Goal: Task Accomplishment & Management: Use online tool/utility

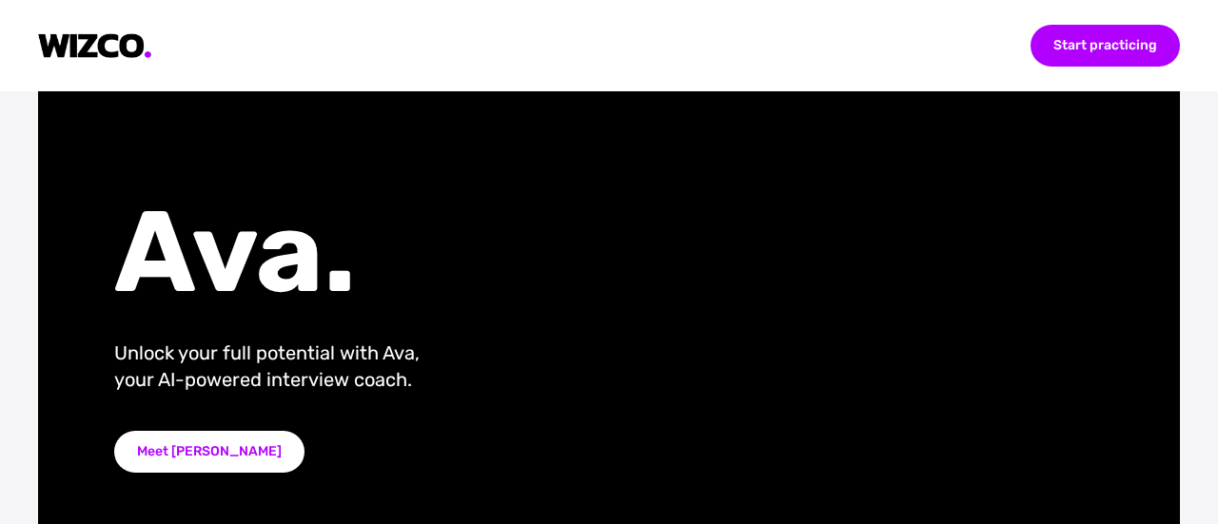
scroll to position [190, 0]
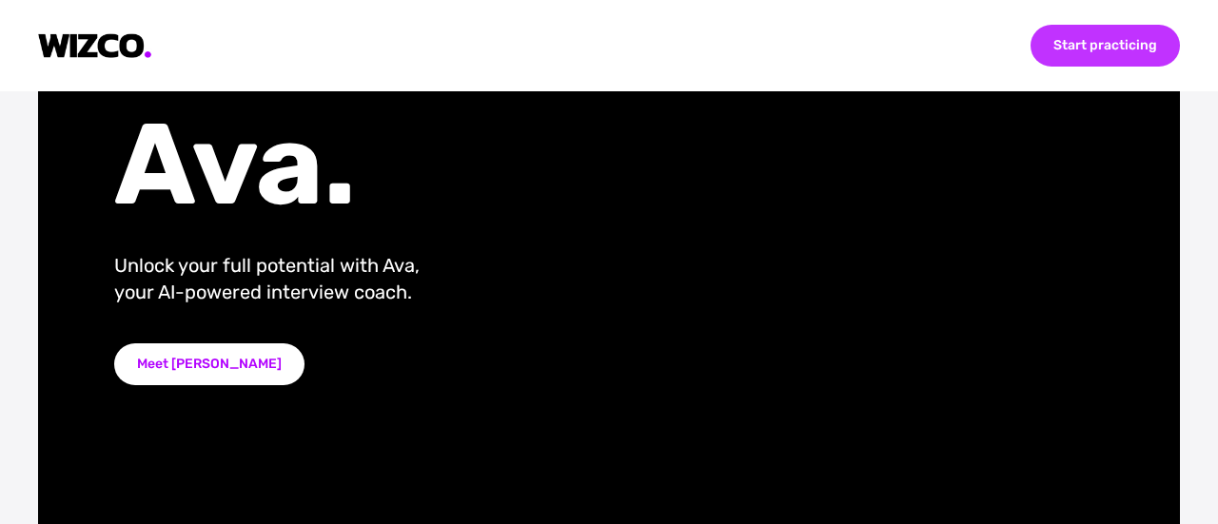
click at [1043, 49] on div "Start practicing" at bounding box center [1105, 46] width 149 height 42
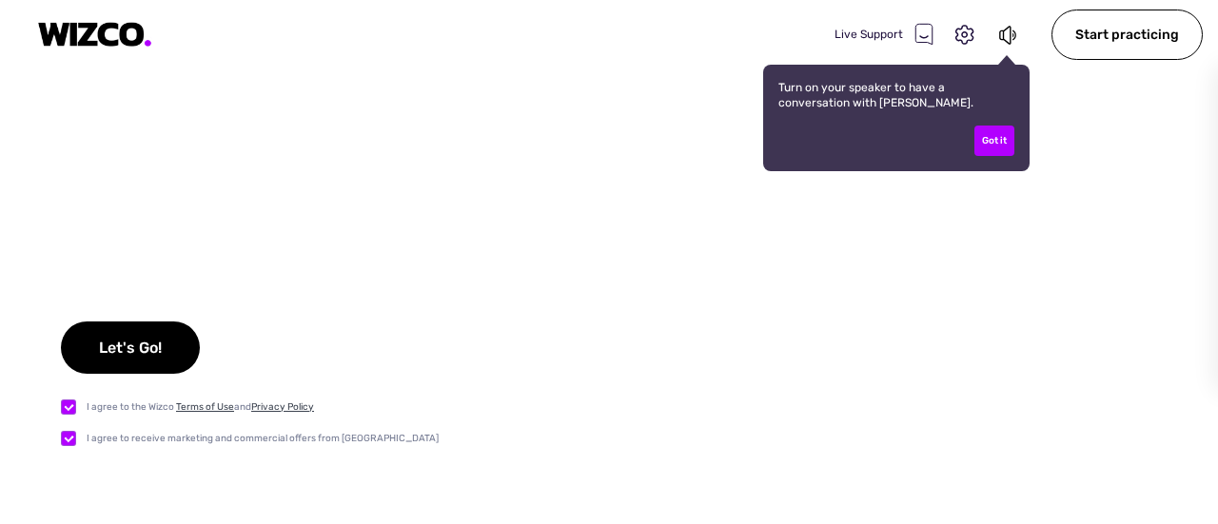
checkbox input "true"
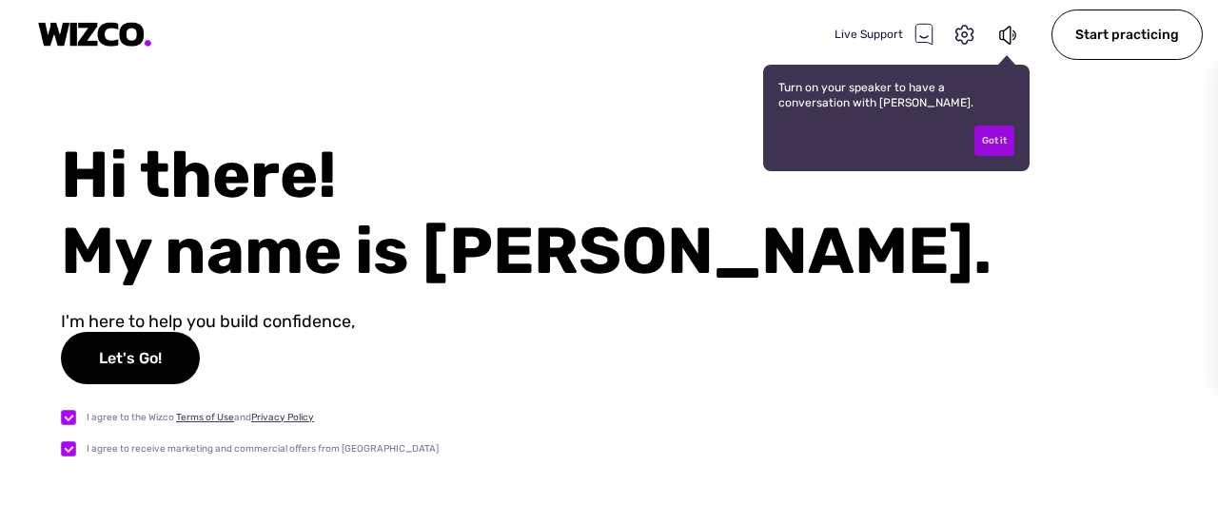
click at [996, 142] on div "Got it" at bounding box center [995, 141] width 40 height 30
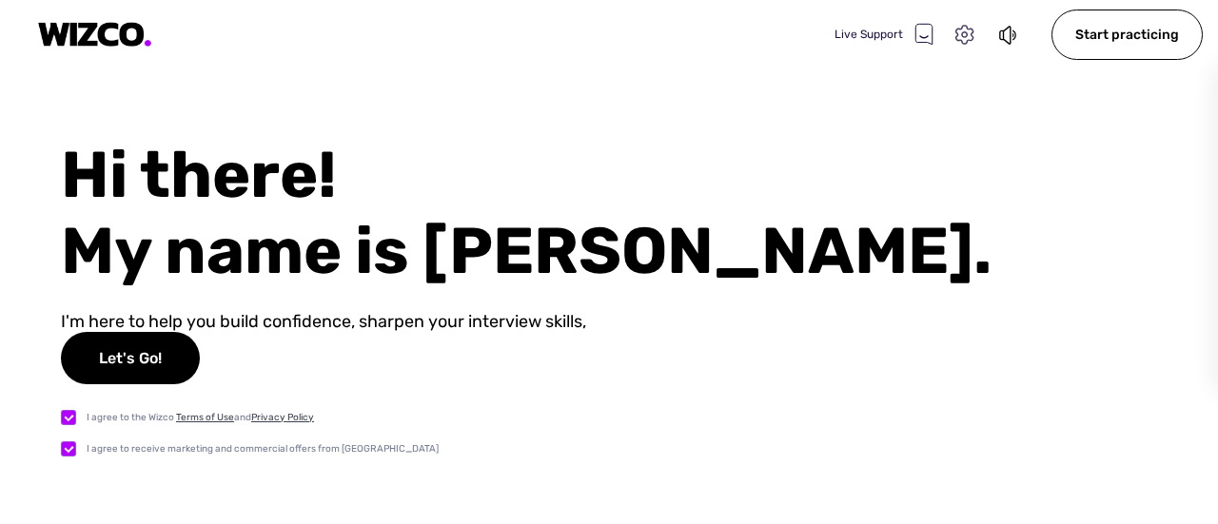
click at [958, 38] on icon at bounding box center [965, 35] width 25 height 25
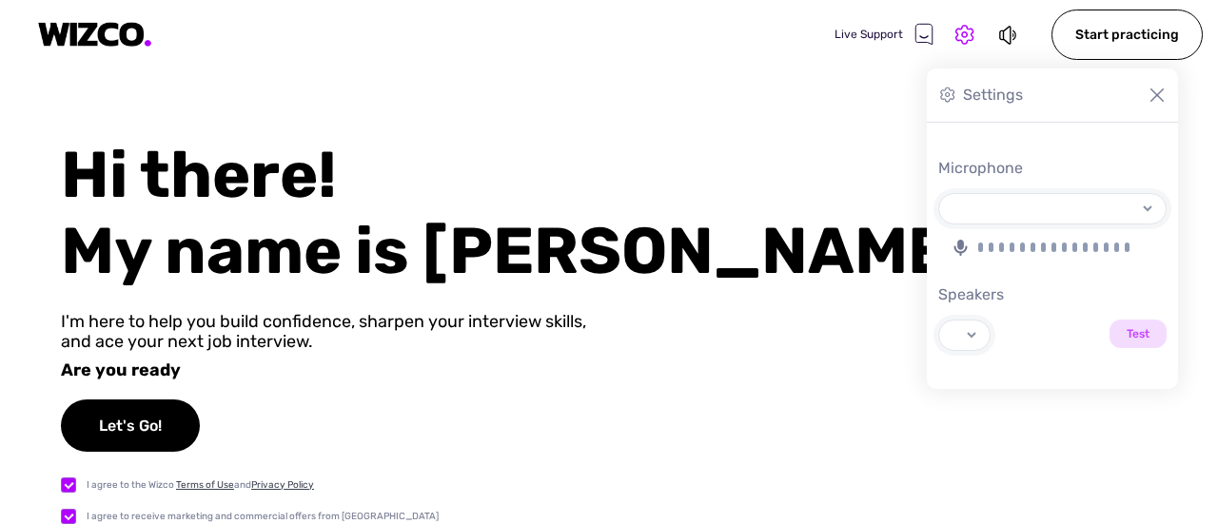
select select "default"
click at [1152, 344] on input "Test" at bounding box center [1138, 334] width 57 height 29
click at [1156, 92] on img at bounding box center [1157, 95] width 19 height 19
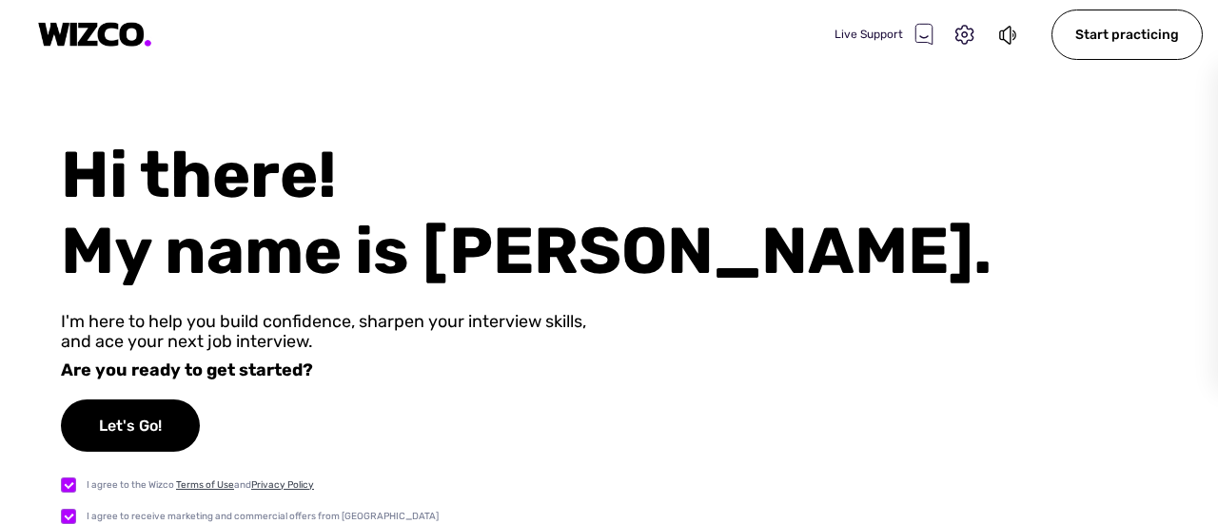
scroll to position [2, 0]
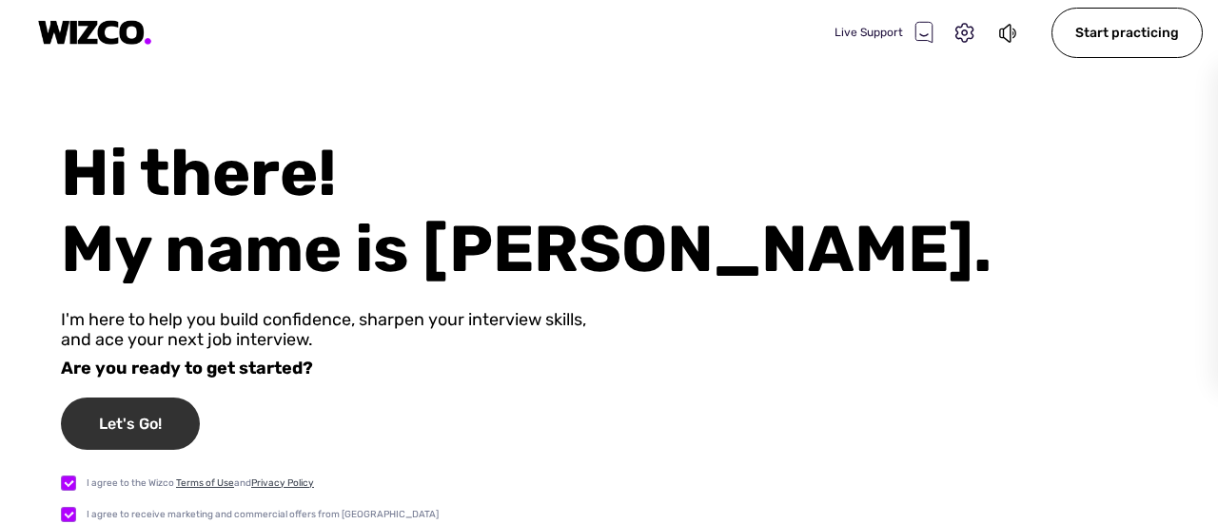
click at [155, 420] on div "Let's Go!" at bounding box center [130, 424] width 139 height 52
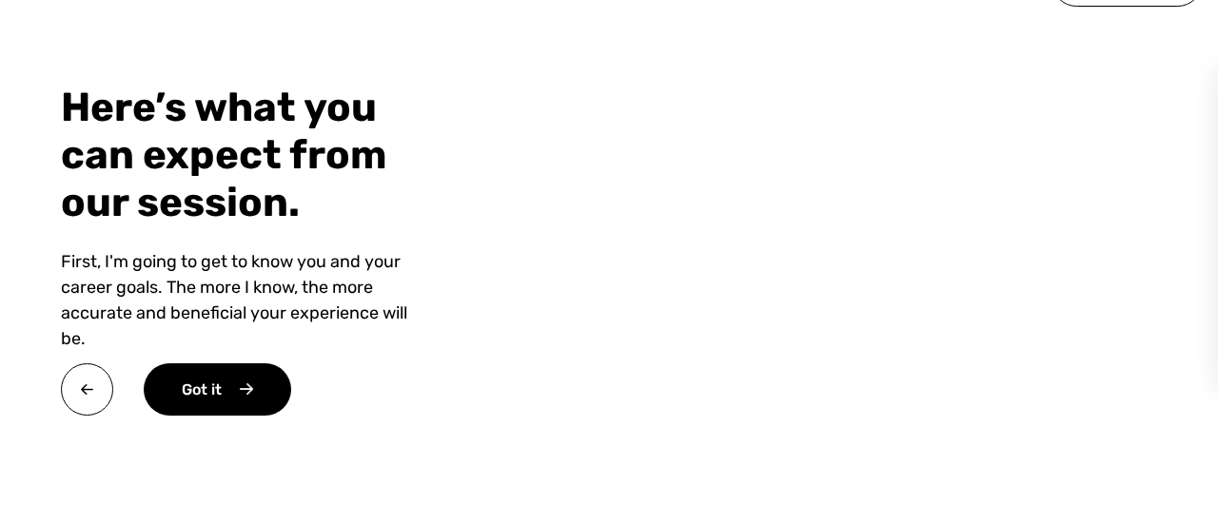
scroll to position [82, 0]
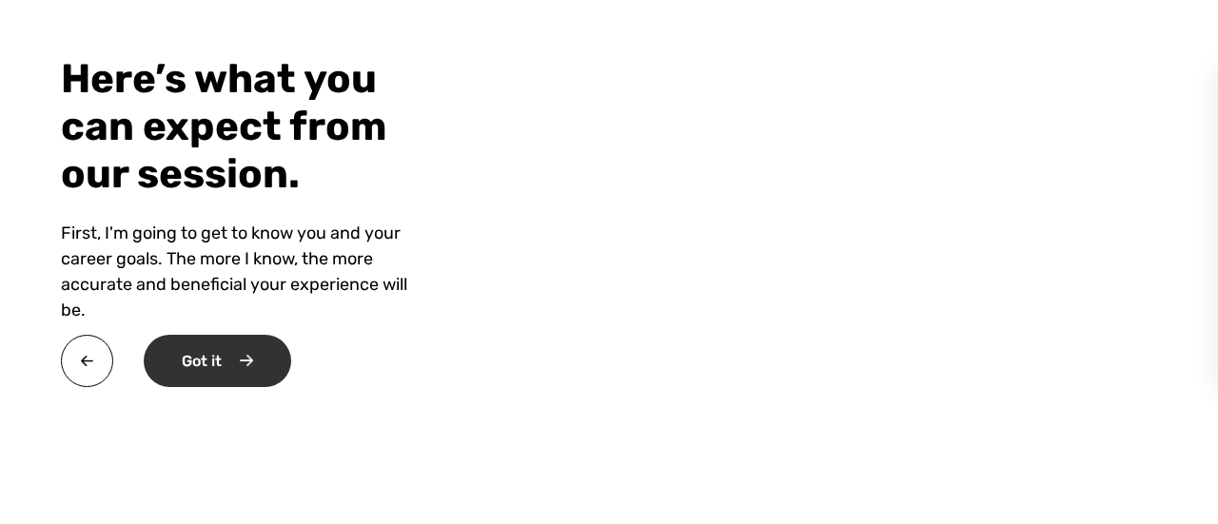
click at [219, 359] on div "Got it" at bounding box center [218, 361] width 148 height 52
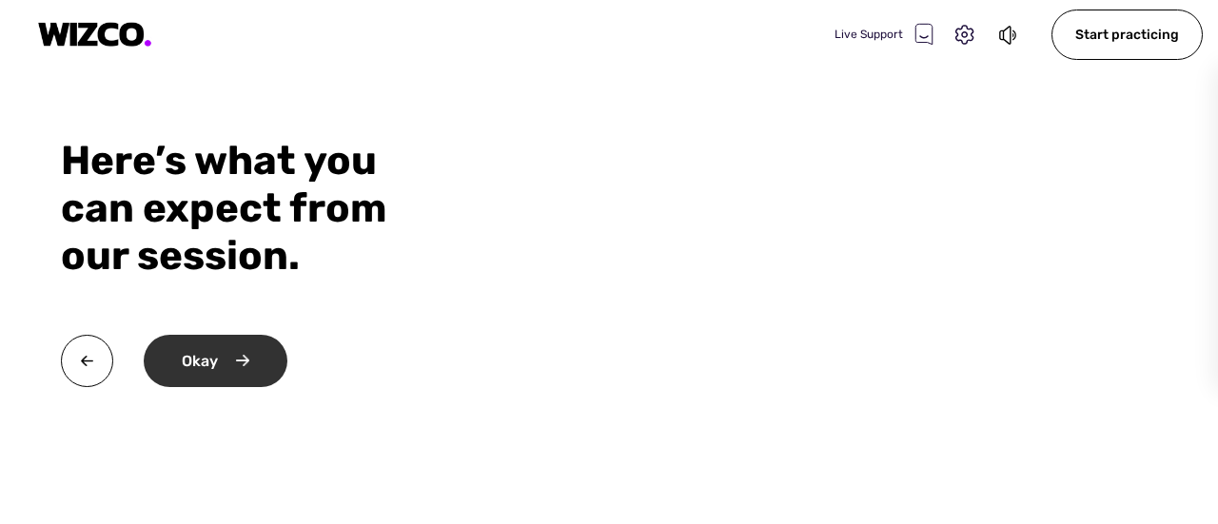
scroll to position [0, 0]
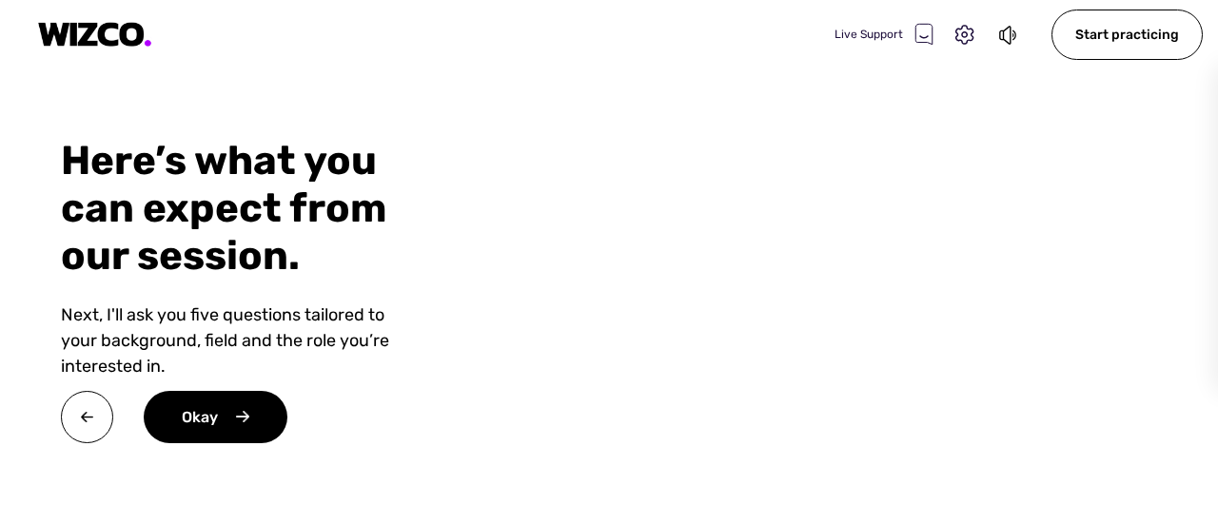
click at [247, 406] on div "Okay" at bounding box center [216, 417] width 144 height 52
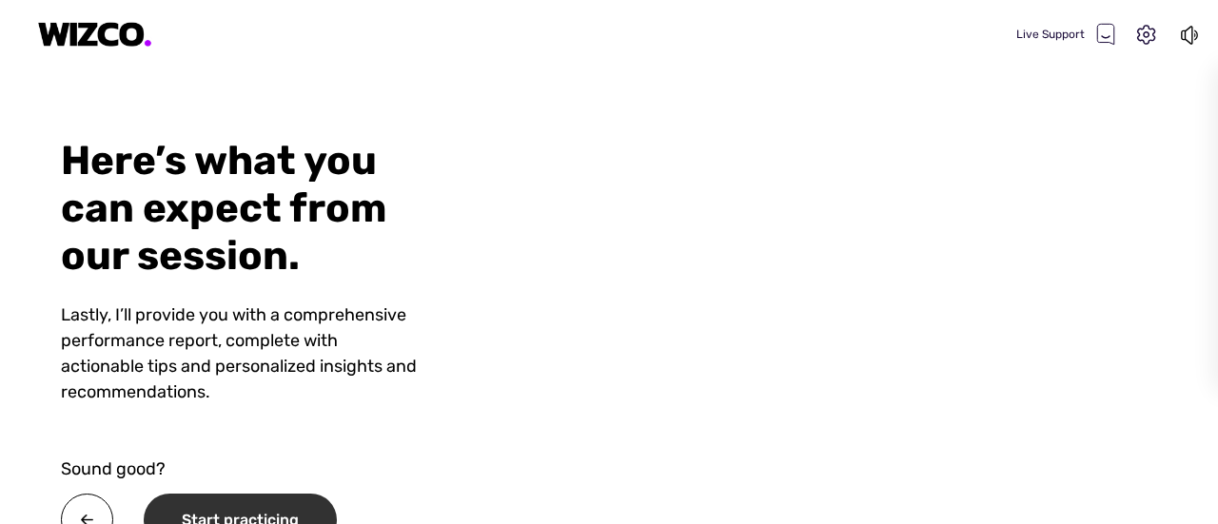
scroll to position [158, 0]
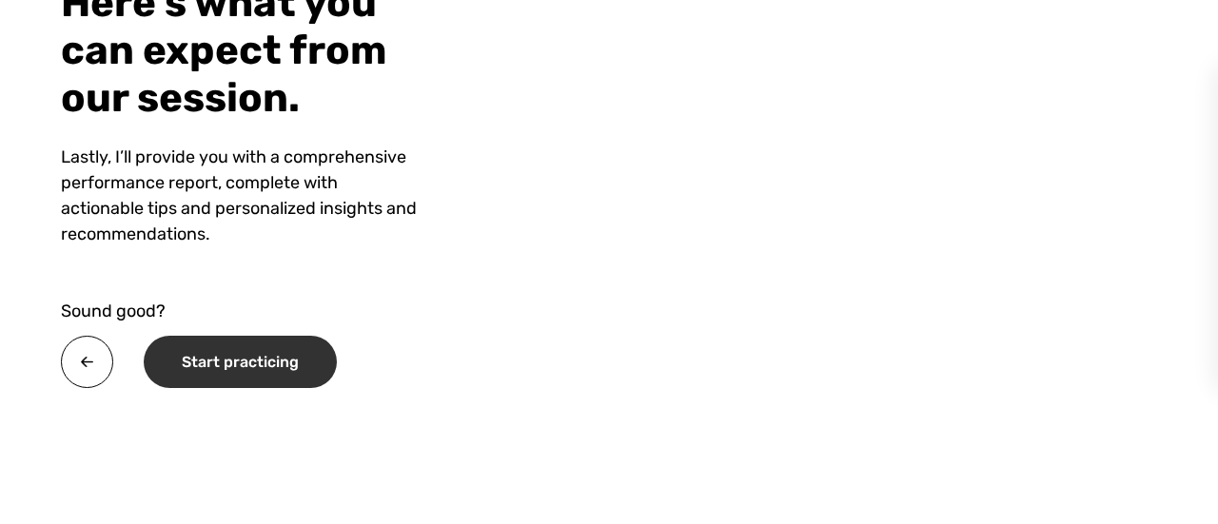
click at [241, 368] on div "Start practicing" at bounding box center [240, 362] width 193 height 52
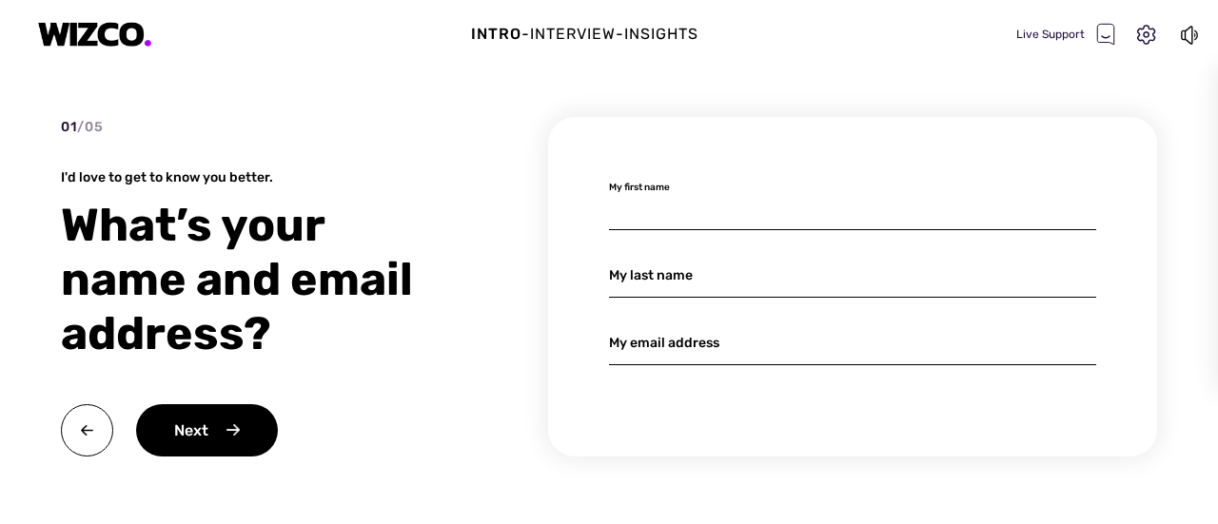
click at [673, 209] on input at bounding box center [852, 208] width 487 height 45
type input "[PERSON_NAME]"
click at [689, 295] on input at bounding box center [852, 275] width 487 height 45
type input "Pattnaik"
click at [734, 347] on input at bounding box center [852, 343] width 487 height 45
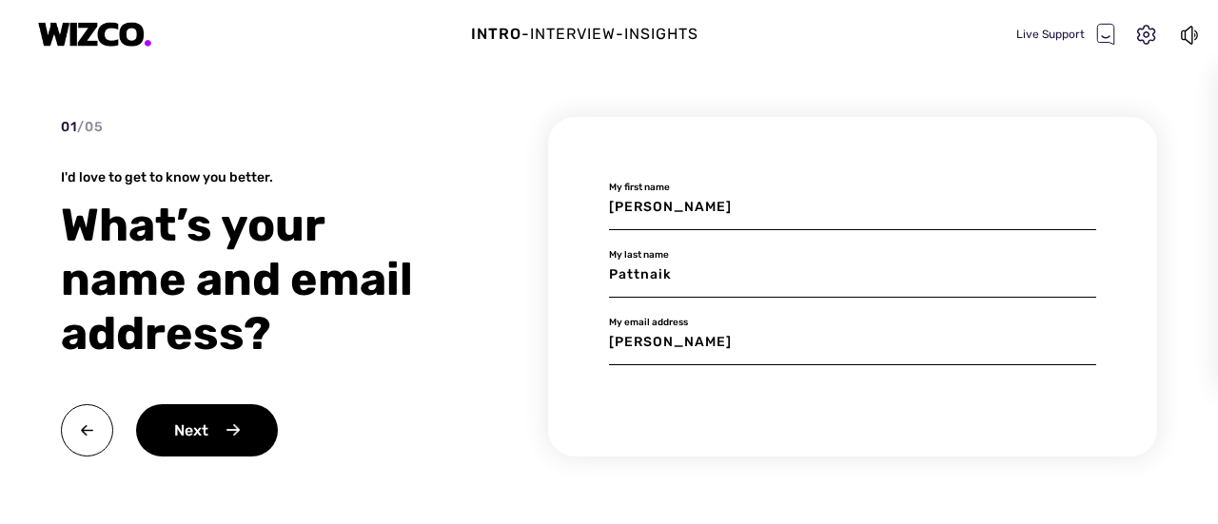
drag, startPoint x: 689, startPoint y: 344, endPoint x: 576, endPoint y: 332, distance: 113.8
click at [576, 332] on div "[PERSON_NAME] My first name Pattnaik My last name [PERSON_NAME] My email address" at bounding box center [852, 287] width 609 height 340
paste input "[EMAIL_ADDRESS][DOMAIN_NAME]"
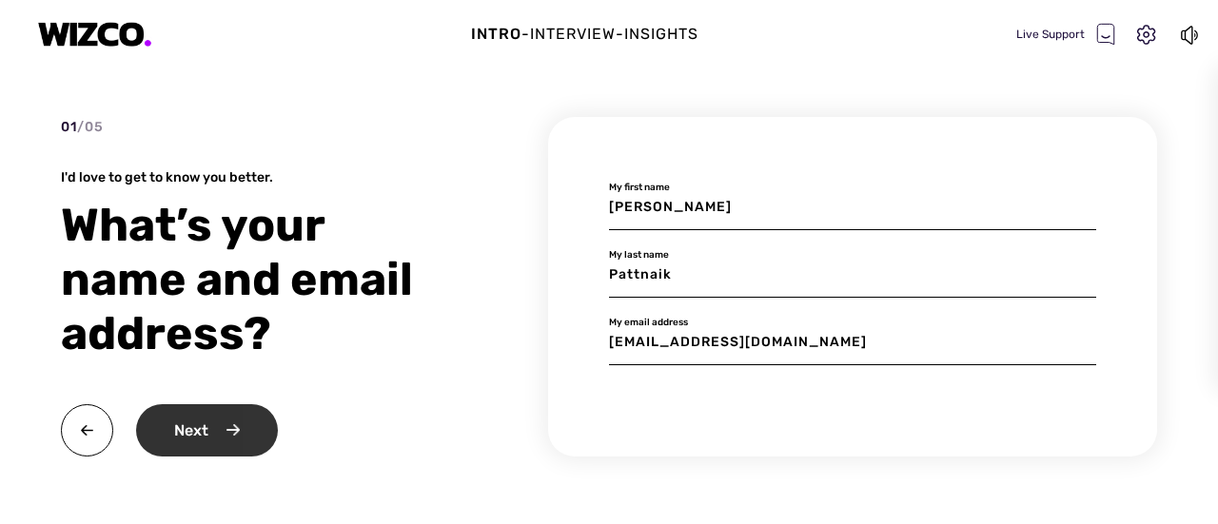
type input "[EMAIL_ADDRESS][DOMAIN_NAME]"
click at [209, 443] on div "Next" at bounding box center [207, 431] width 142 height 52
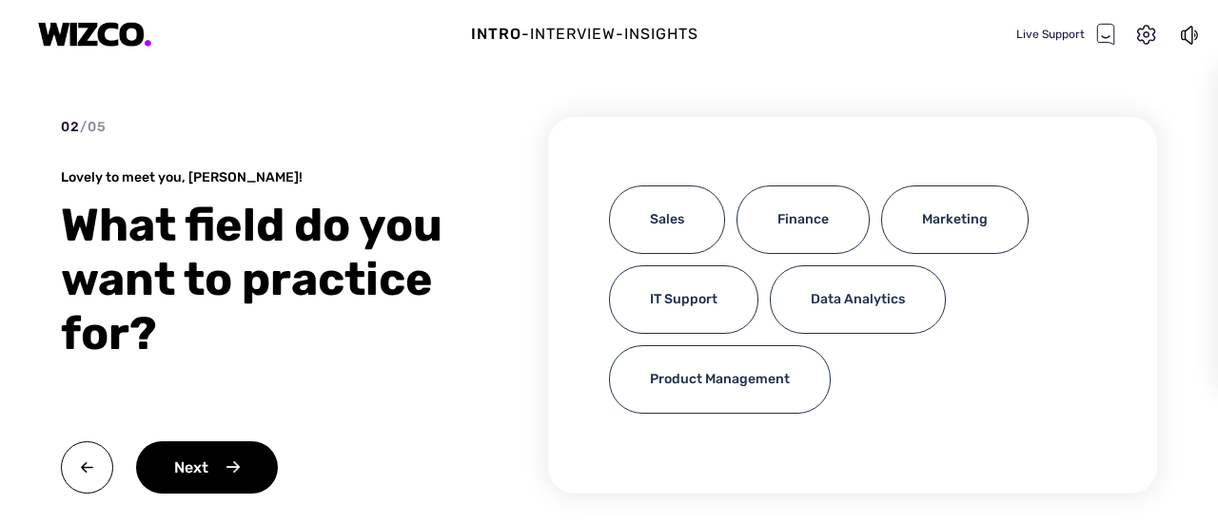
scroll to position [36, 0]
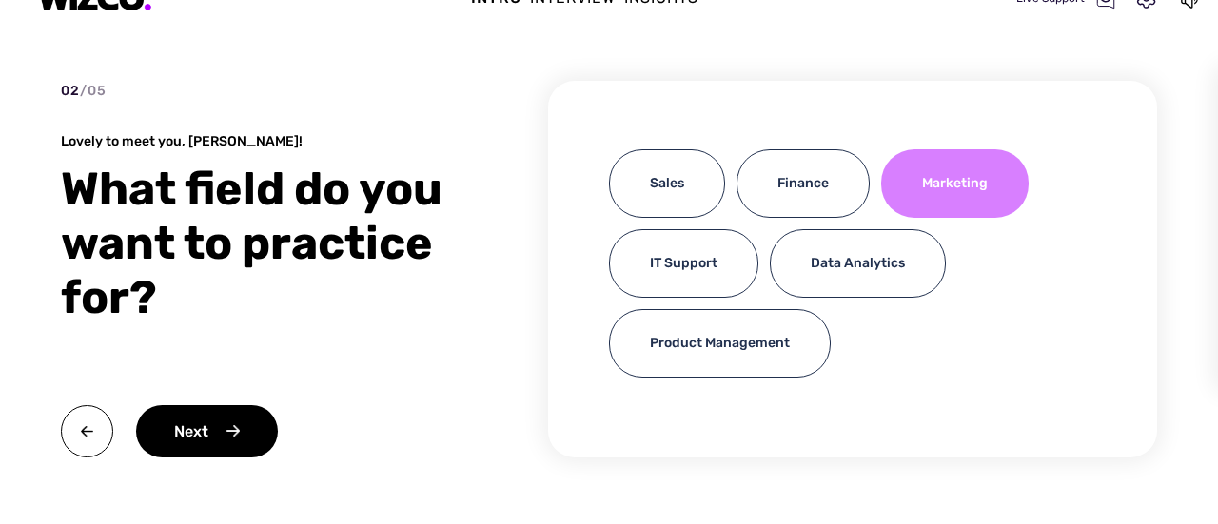
click at [979, 176] on div "Marketing" at bounding box center [955, 183] width 148 height 69
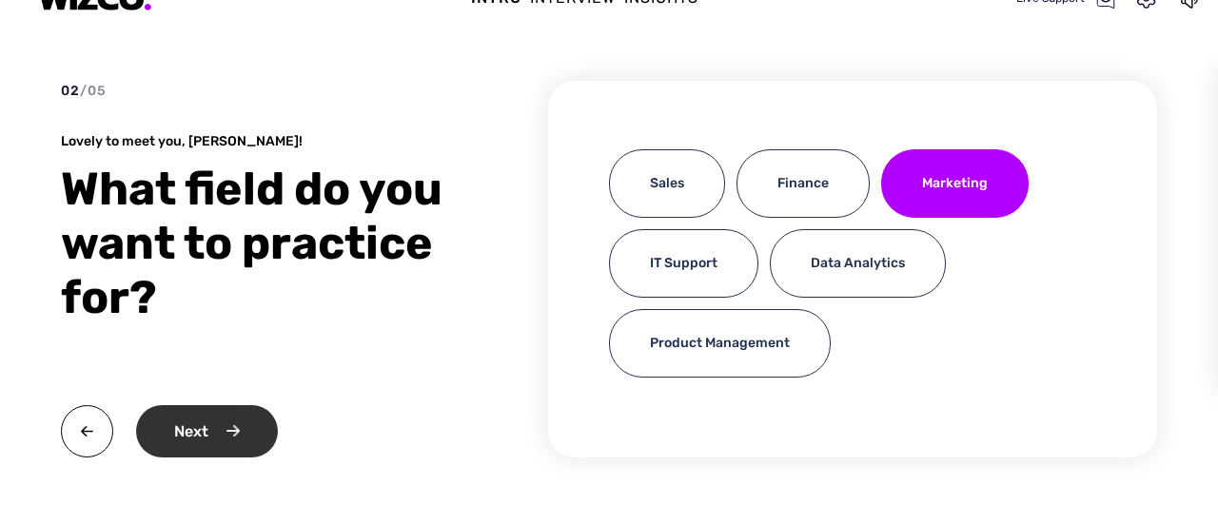
click at [183, 418] on div "Next" at bounding box center [207, 431] width 142 height 52
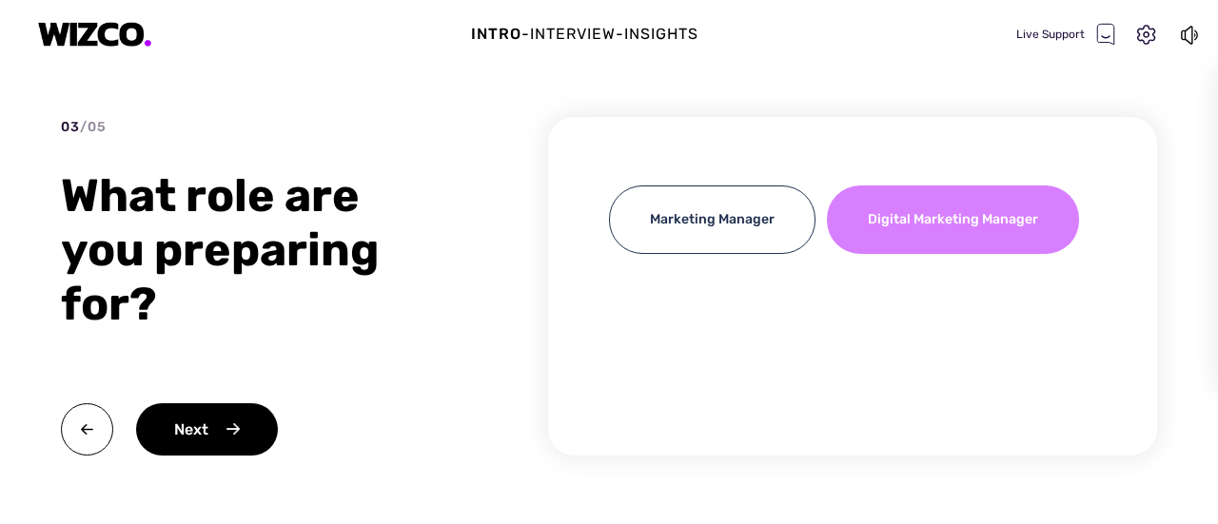
drag, startPoint x: 881, startPoint y: 235, endPoint x: 872, endPoint y: 231, distance: 10.3
click at [878, 234] on div "Digital Marketing Manager" at bounding box center [953, 220] width 252 height 69
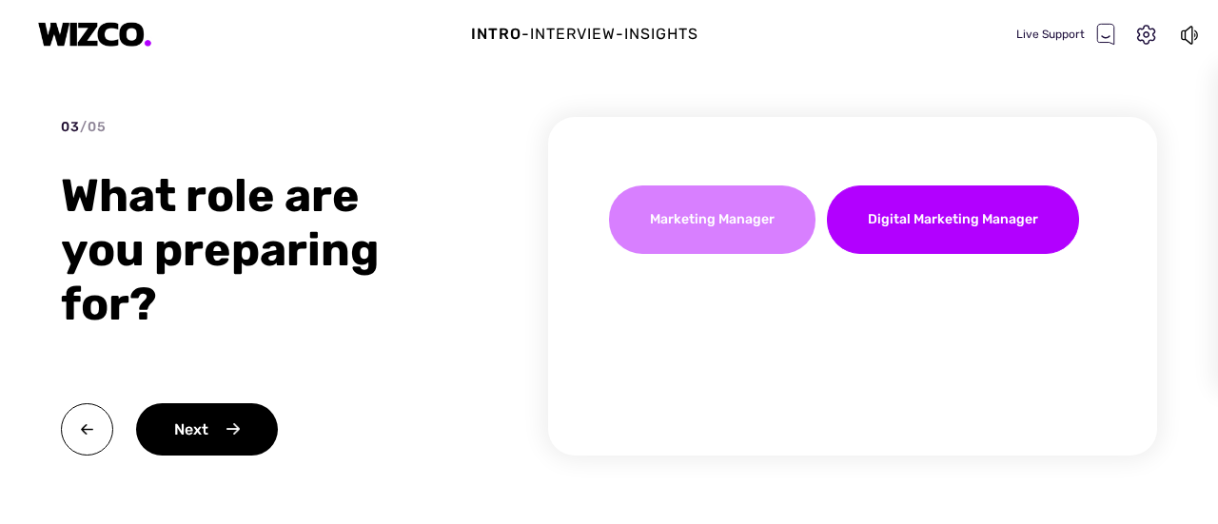
click at [744, 230] on div "Marketing Manager" at bounding box center [712, 220] width 207 height 69
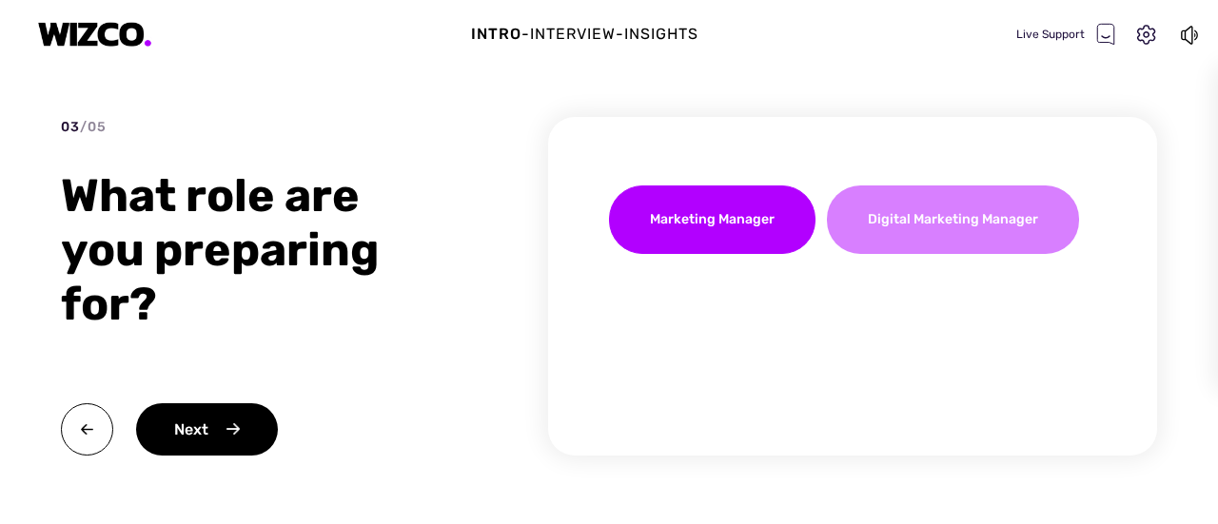
click at [897, 235] on div "Digital Marketing Manager" at bounding box center [953, 220] width 252 height 69
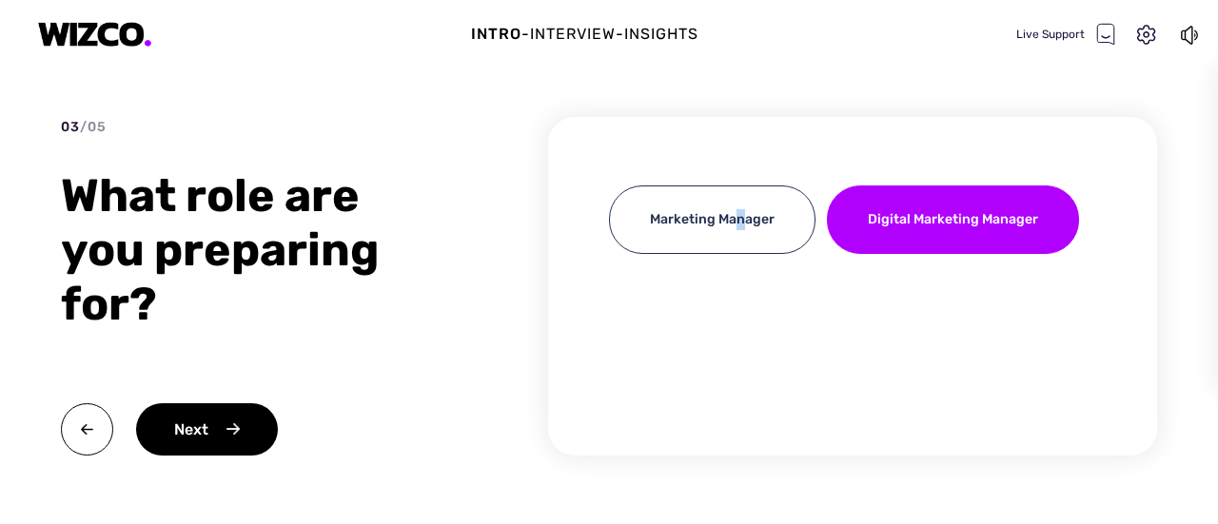
click at [739, 309] on div "Marketing Manager Digital Marketing Manager" at bounding box center [852, 286] width 609 height 339
click at [731, 300] on div "Marketing Manager Digital Marketing Manager" at bounding box center [852, 286] width 609 height 339
click at [166, 446] on div "Next" at bounding box center [207, 430] width 142 height 52
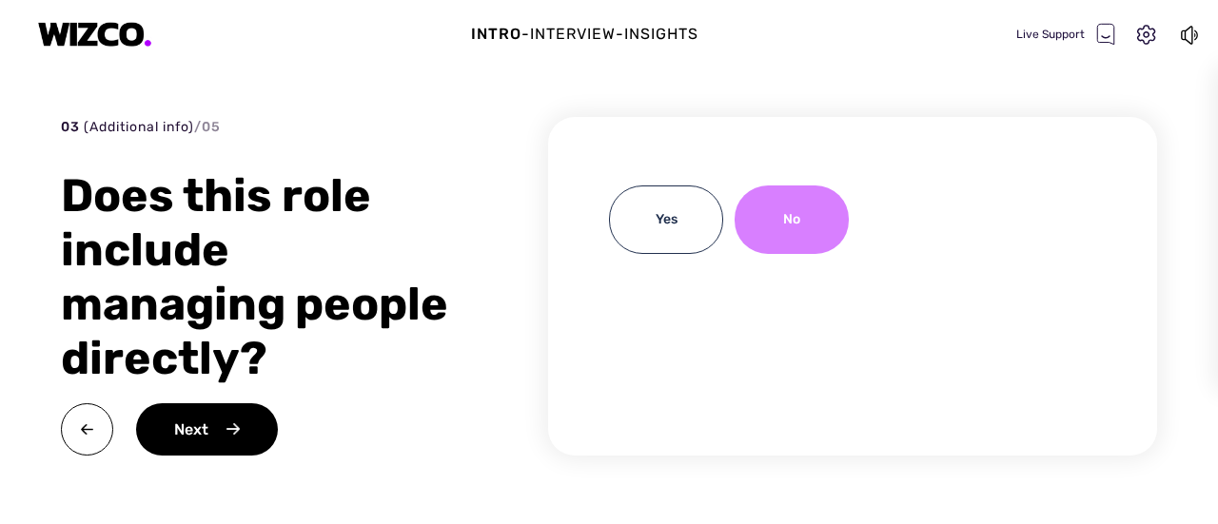
click at [805, 228] on div "No" at bounding box center [792, 220] width 114 height 69
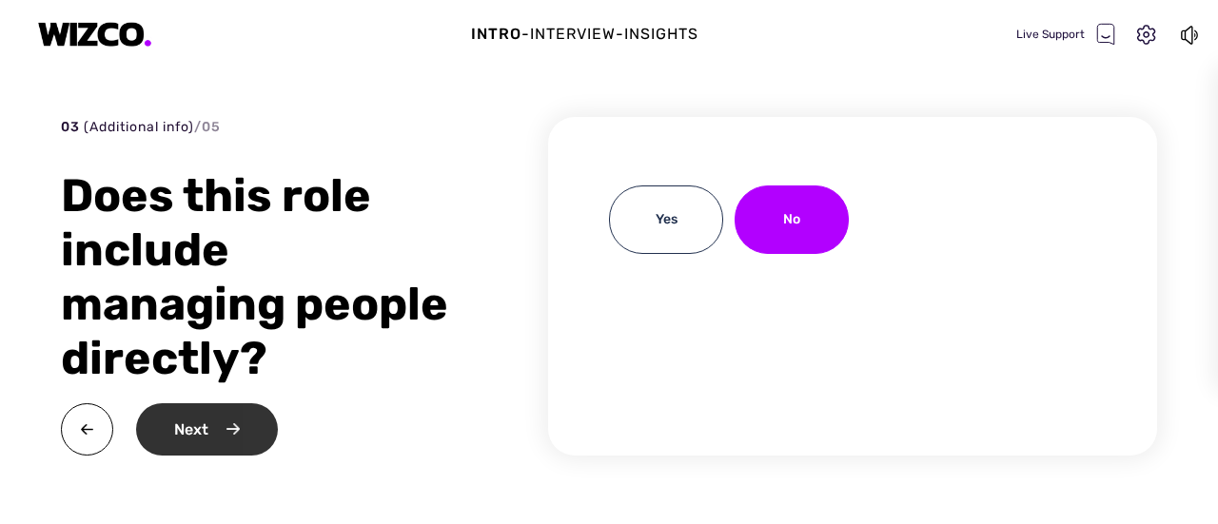
click at [215, 447] on div "Next" at bounding box center [207, 430] width 142 height 52
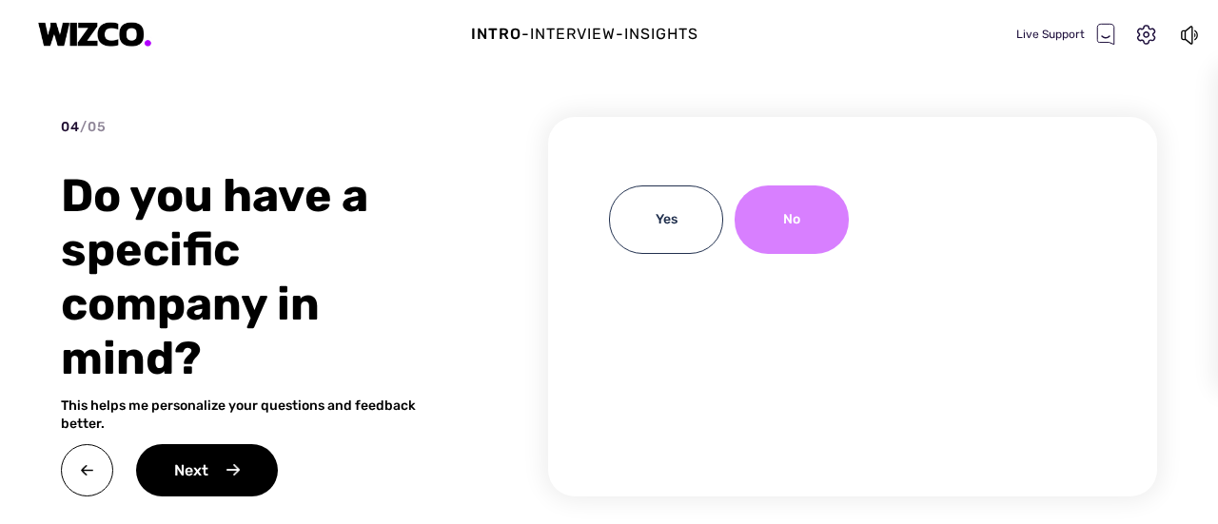
click at [768, 239] on div "No" at bounding box center [792, 220] width 114 height 69
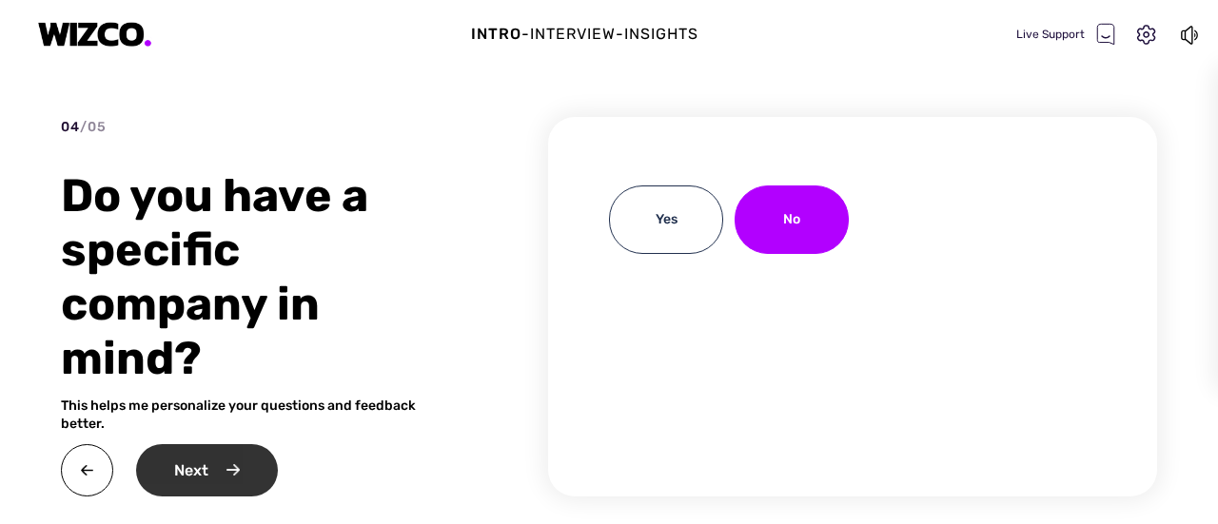
click at [249, 456] on div "Next" at bounding box center [207, 471] width 142 height 52
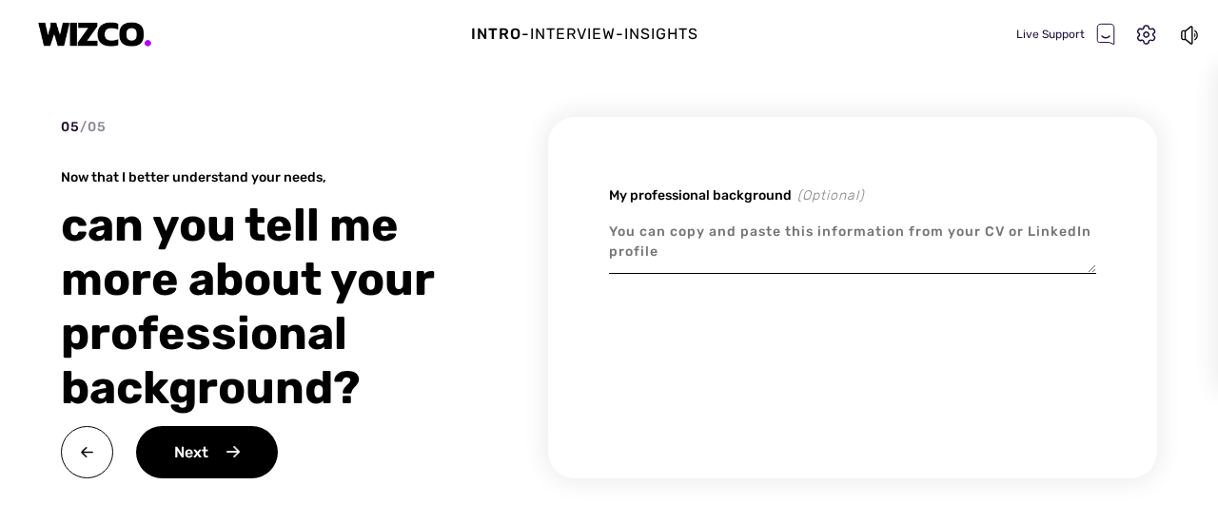
click at [668, 242] on textarea at bounding box center [852, 242] width 487 height 64
paste textarea "Marketing professional with 2+ years of experience in B2B, digital, and brand m…"
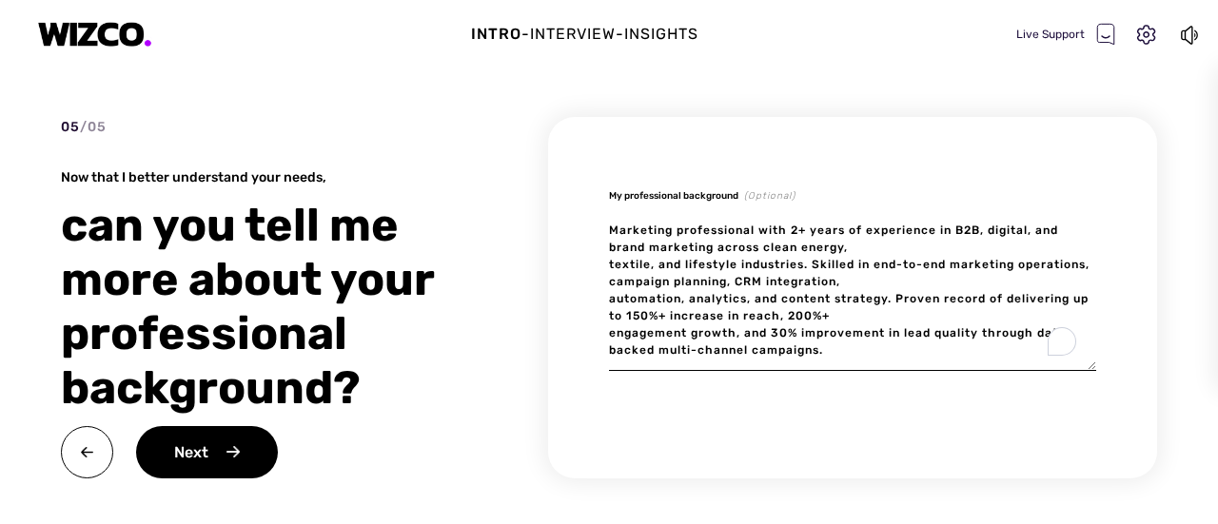
type textarea "x"
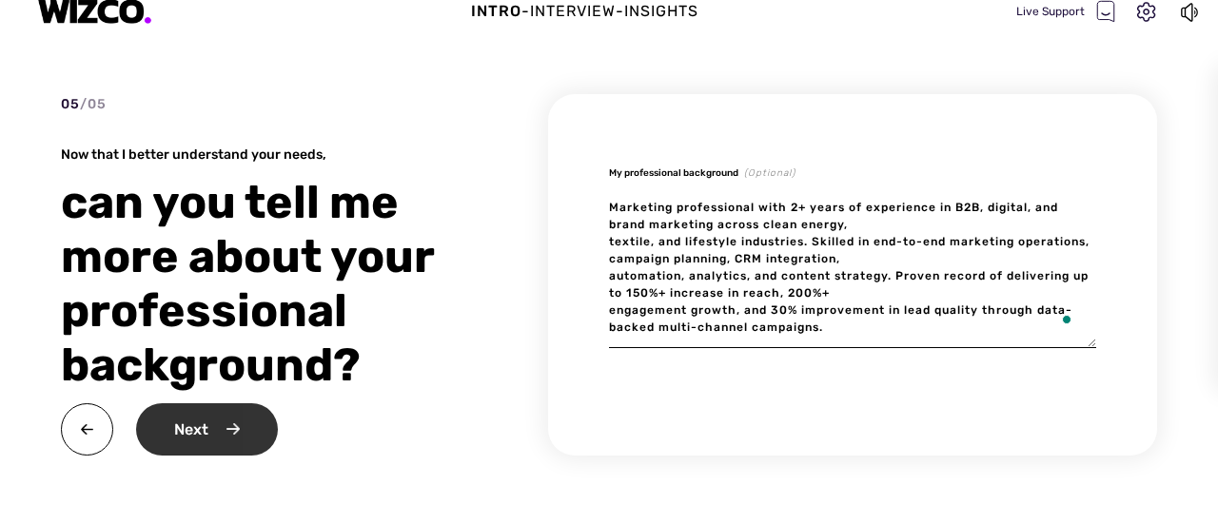
type textarea "Marketing professional with 2+ years of experience in B2B, digital, and brand m…"
type textarea "x"
click at [233, 435] on div "Next" at bounding box center [207, 430] width 142 height 52
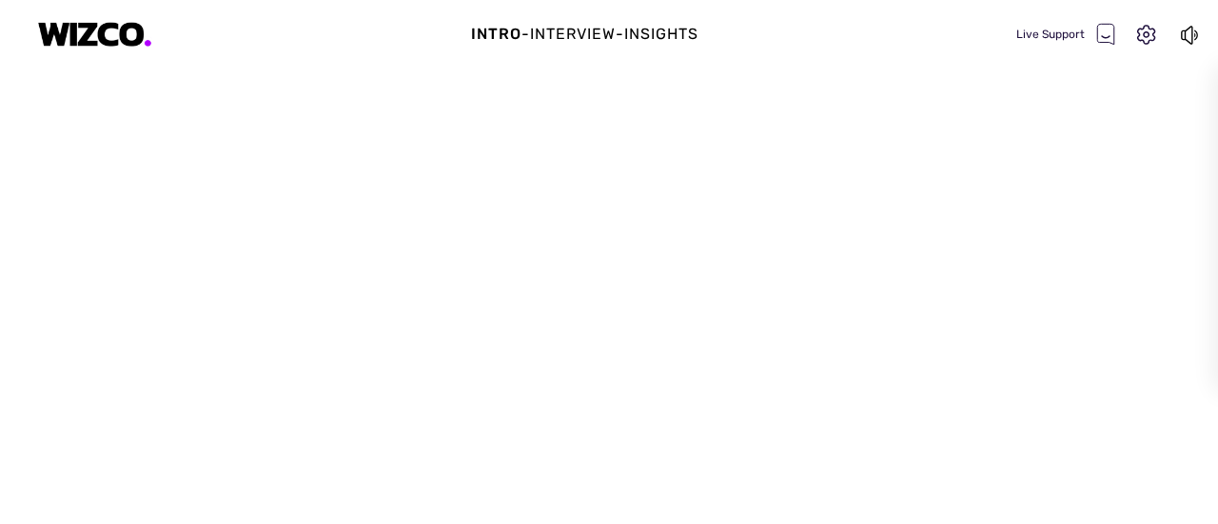
scroll to position [0, 0]
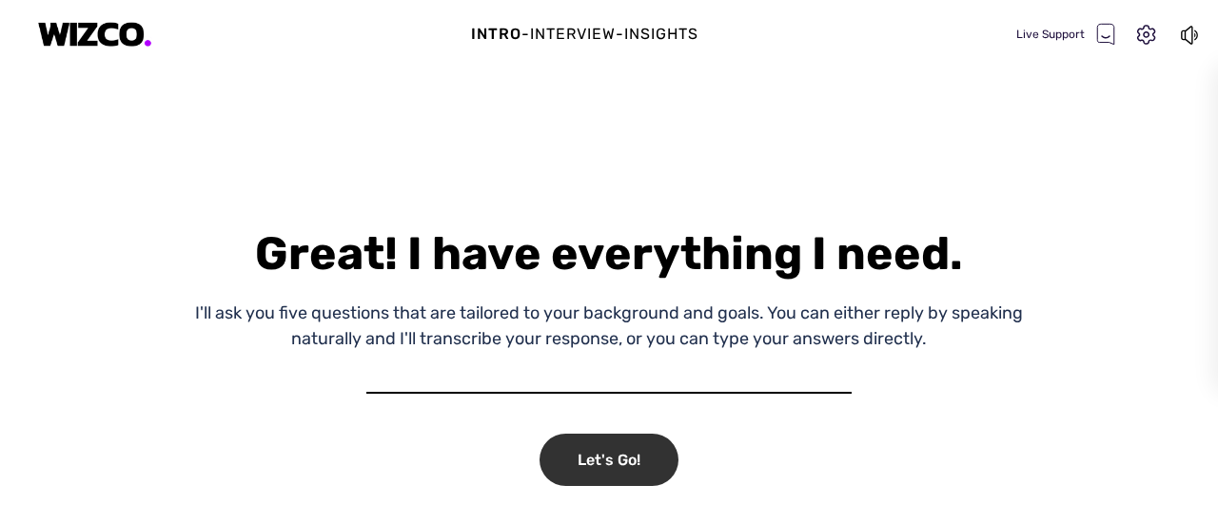
click at [624, 469] on div "Let's Go!" at bounding box center [609, 460] width 139 height 52
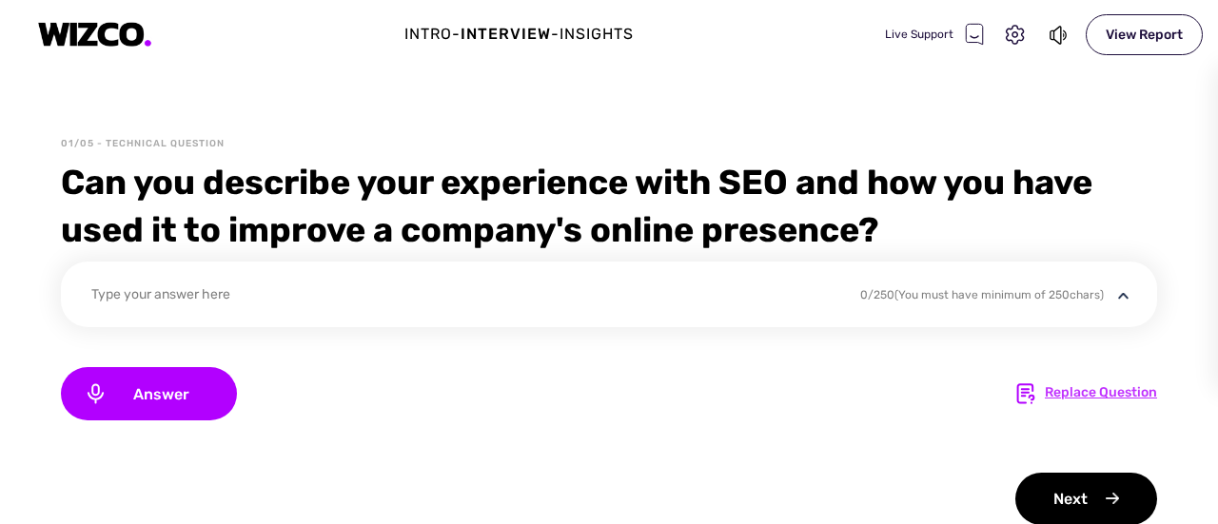
click at [1045, 396] on div "Replace Question" at bounding box center [1101, 394] width 112 height 23
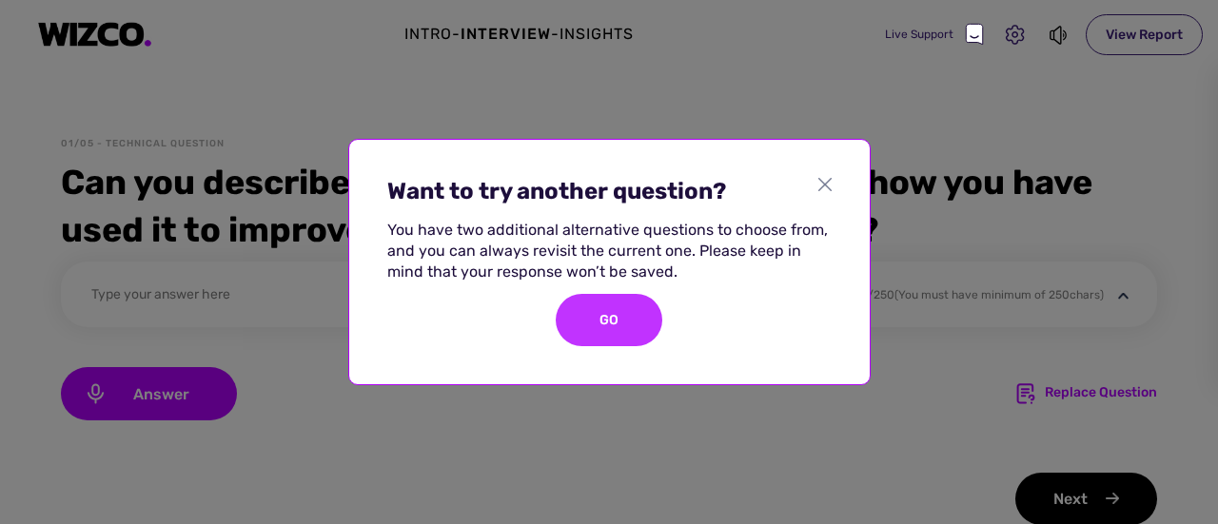
click at [611, 336] on div "GO" at bounding box center [609, 320] width 107 height 52
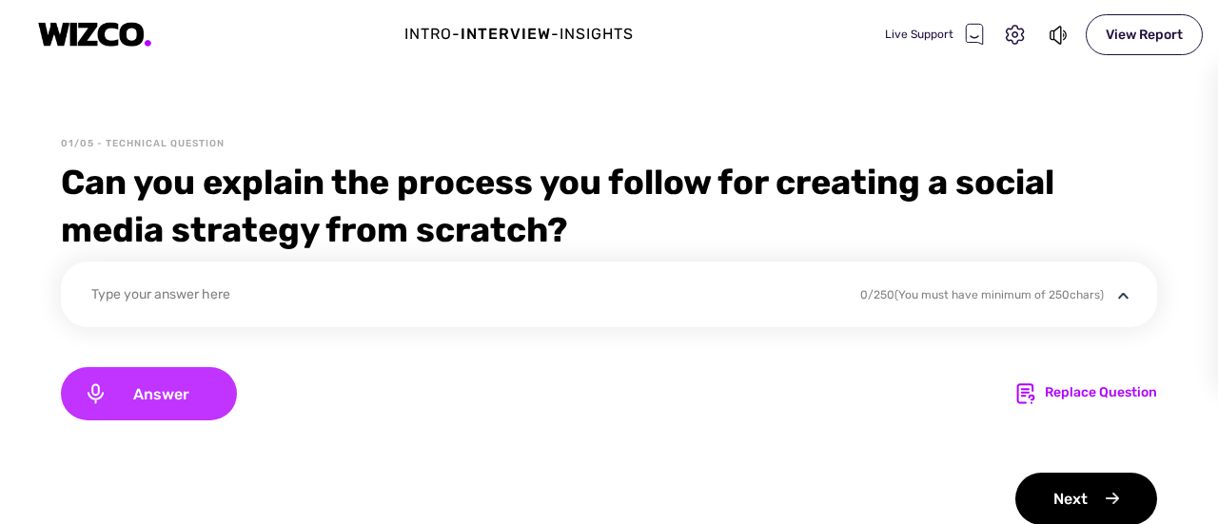
click at [178, 396] on span "Answer" at bounding box center [161, 395] width 107 height 18
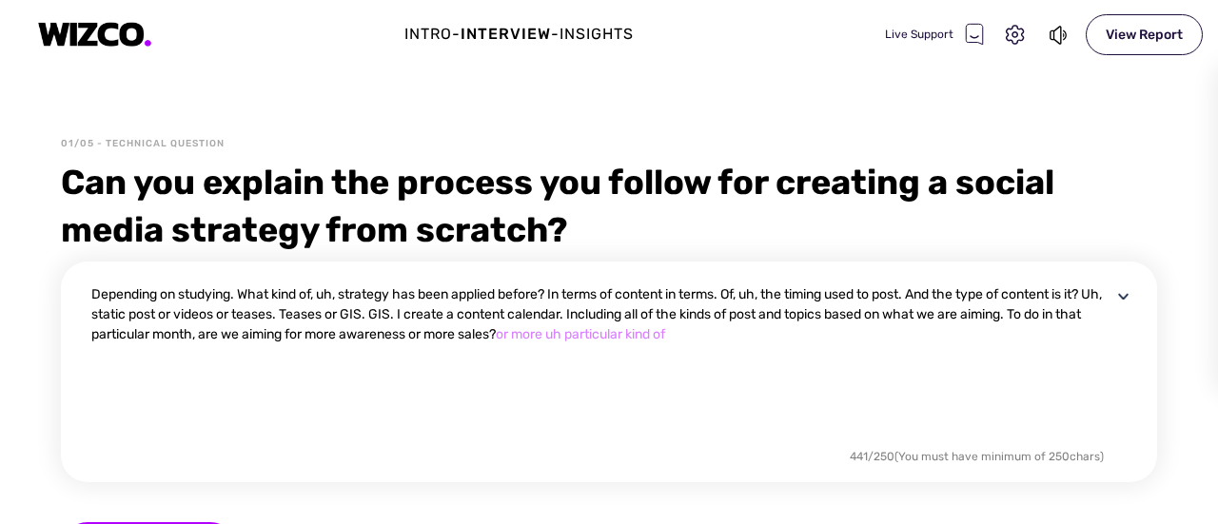
scroll to position [190, 0]
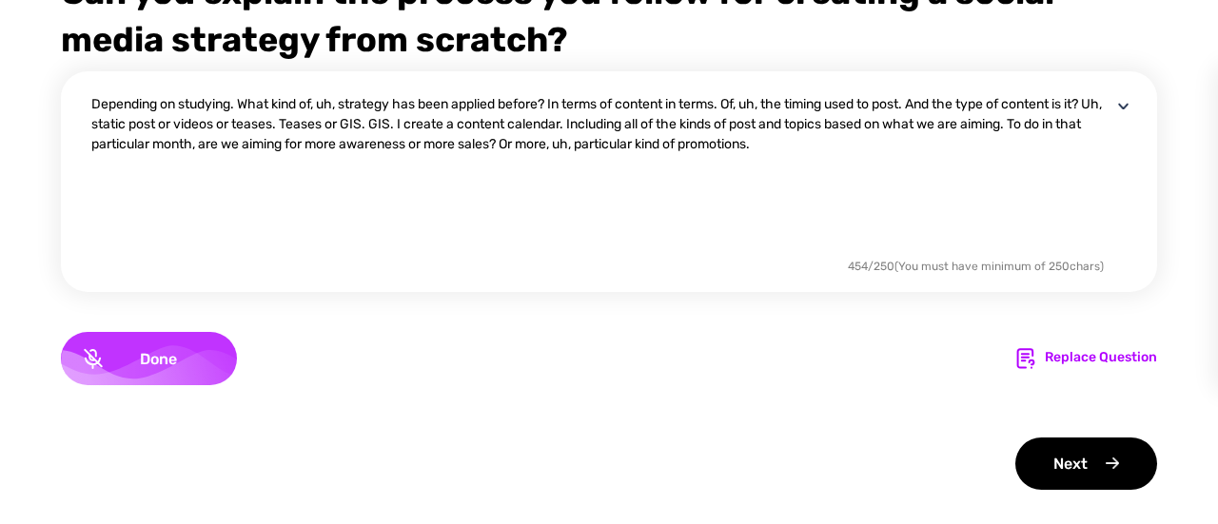
click at [162, 346] on div "Done" at bounding box center [149, 358] width 176 height 53
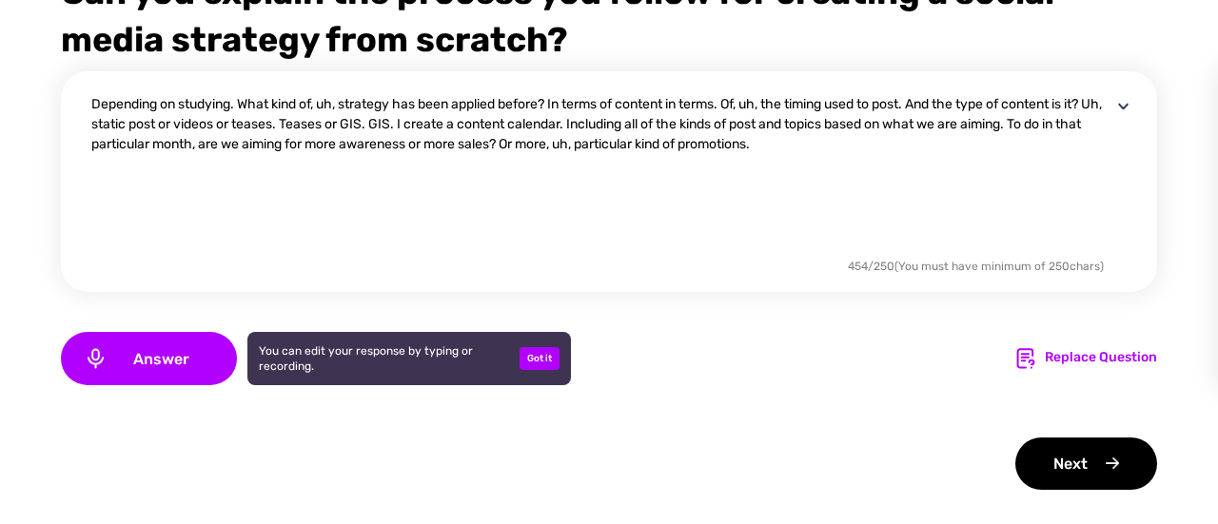
click at [535, 346] on div "You can edit your response by typing or recording. Got it" at bounding box center [409, 358] width 324 height 53
click at [551, 358] on div "Got it" at bounding box center [540, 358] width 40 height 23
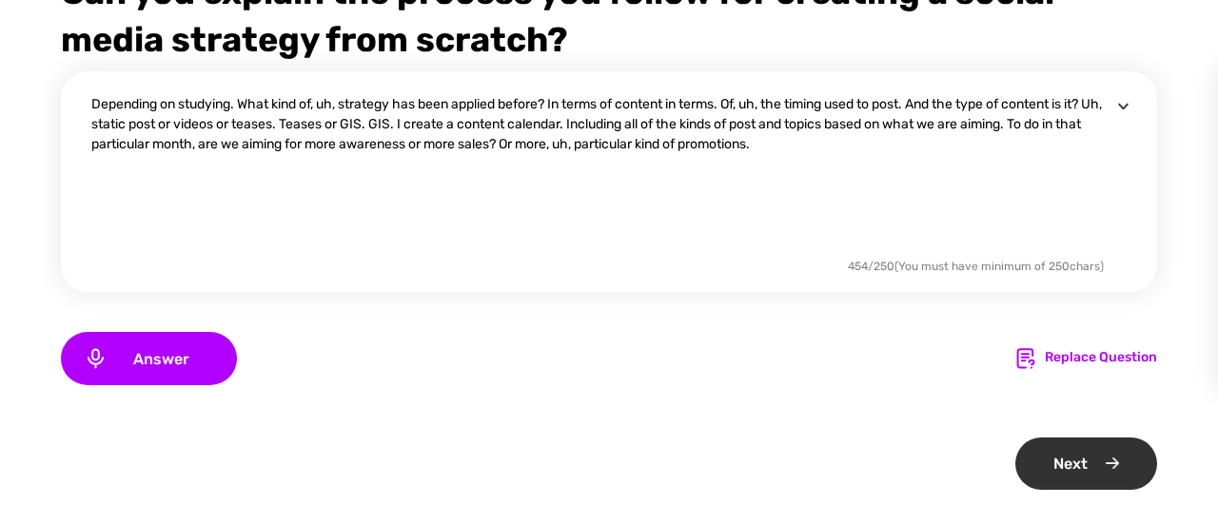
click at [1046, 450] on div "Next" at bounding box center [1087, 464] width 142 height 52
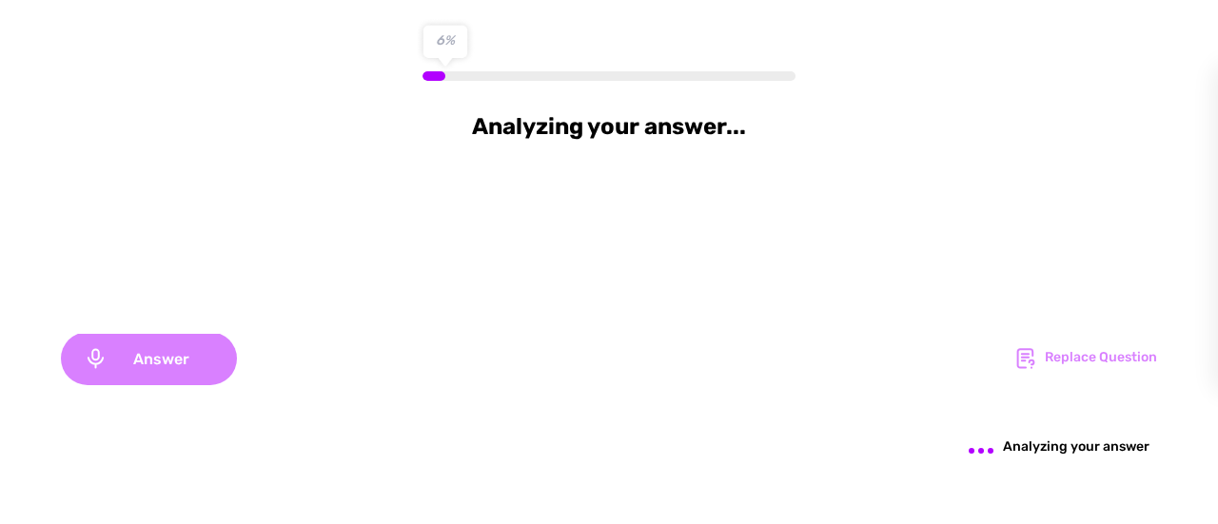
scroll to position [0, 0]
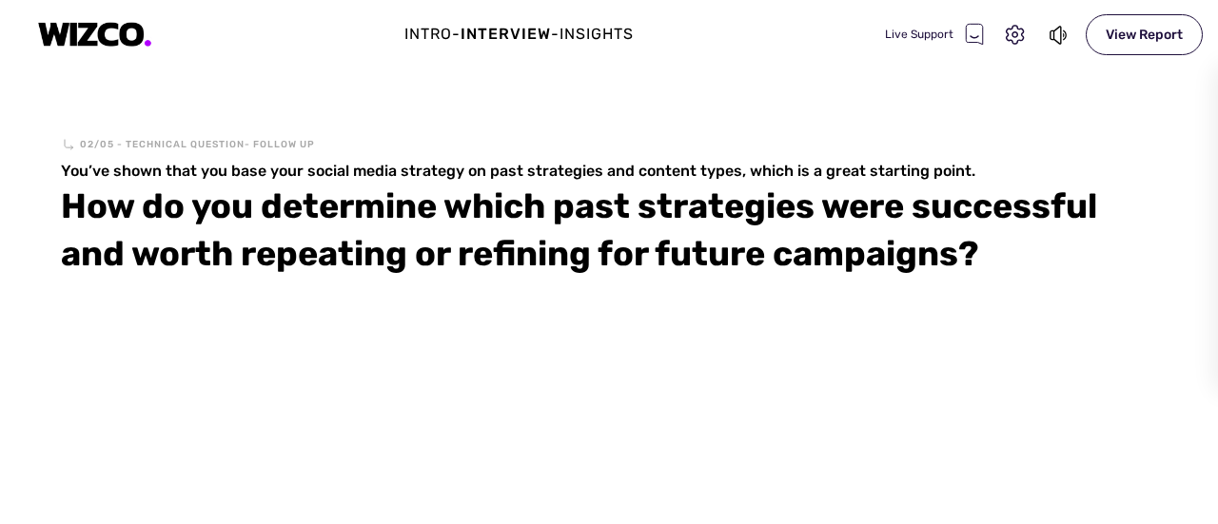
drag, startPoint x: 361, startPoint y: 238, endPoint x: 403, endPoint y: 260, distance: 47.3
click at [369, 243] on div "How do you determine which past strategies were successful and worth repeating …" at bounding box center [609, 230] width 1097 height 95
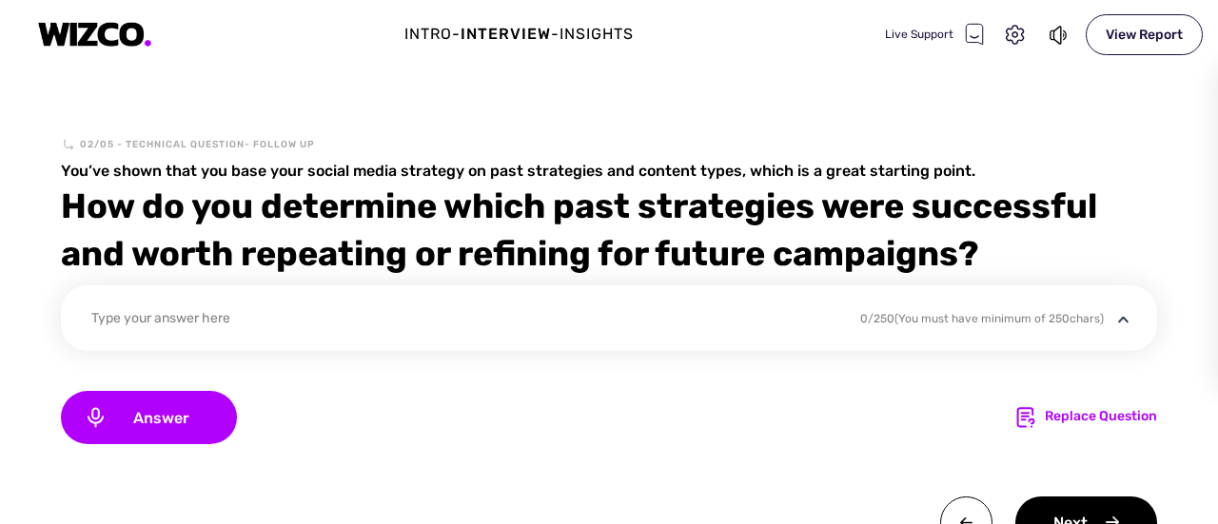
scroll to position [93, 0]
